Goal: Use online tool/utility: Utilize a website feature to perform a specific function

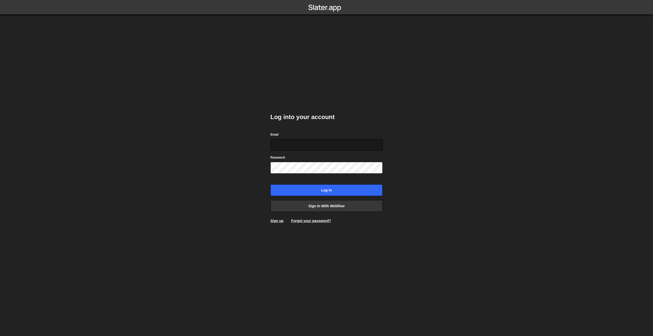
type input "bram@unison.nl"
click at [336, 193] on input "Log in" at bounding box center [326, 190] width 112 height 12
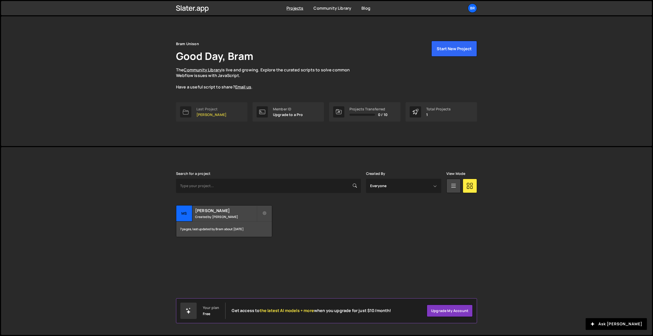
click at [217, 113] on p "[PERSON_NAME]" at bounding box center [211, 115] width 30 height 4
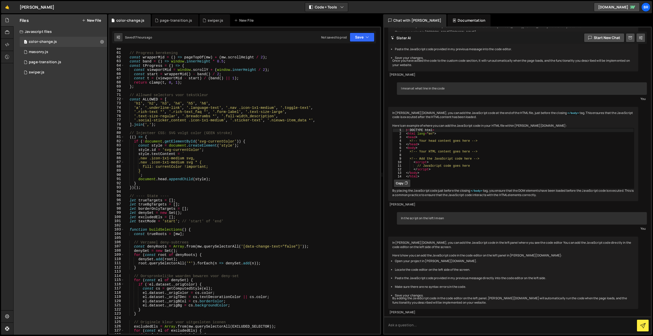
scroll to position [249, 0]
click at [273, 183] on div "// Progress berekening const wrapperMid = ( ) => pageTopOf ( mw ) + ( mw . scro…" at bounding box center [251, 194] width 254 height 294
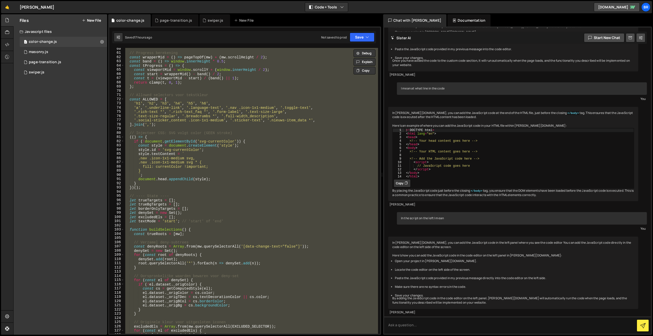
paste textarea
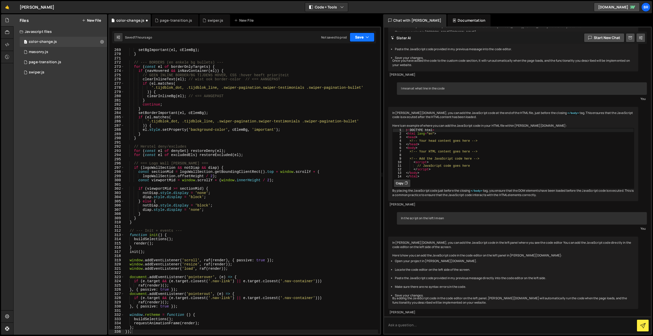
click at [360, 36] on button "Save" at bounding box center [362, 37] width 25 height 9
click at [347, 54] on div "Saved 17 hours ago" at bounding box center [344, 55] width 53 height 6
click at [249, 152] on div "setBgImportant ( el , cElemBg ) ; } // --- BORDERS (en enkele bg bullets) --- f…" at bounding box center [251, 195] width 254 height 294
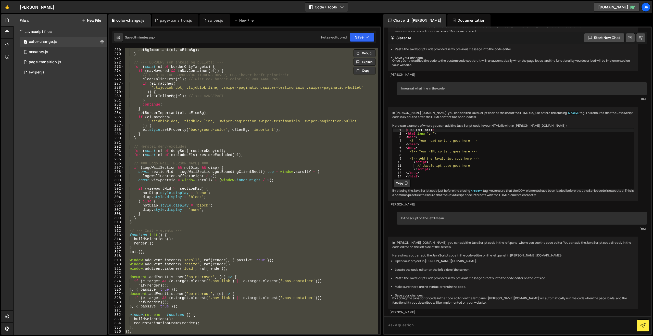
paste textarea
type textarea "});"
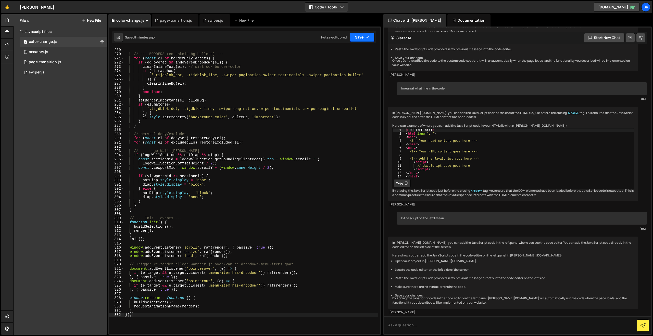
click at [360, 39] on button "Save" at bounding box center [362, 37] width 25 height 9
click at [352, 52] on div "Save to Staging S" at bounding box center [344, 49] width 53 height 5
